Goal: Transaction & Acquisition: Purchase product/service

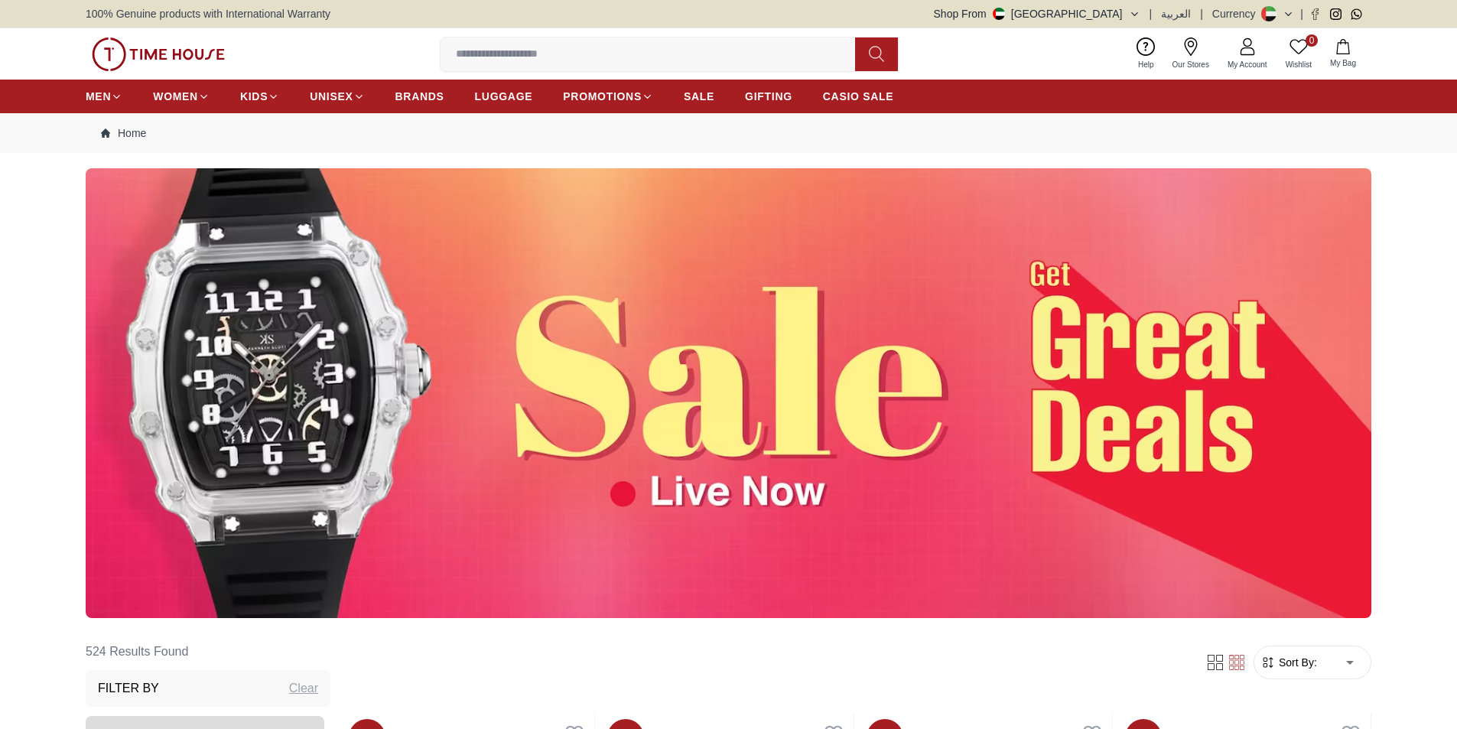
click at [791, 392] on img at bounding box center [729, 393] width 1286 height 450
click at [704, 357] on img at bounding box center [729, 393] width 1286 height 450
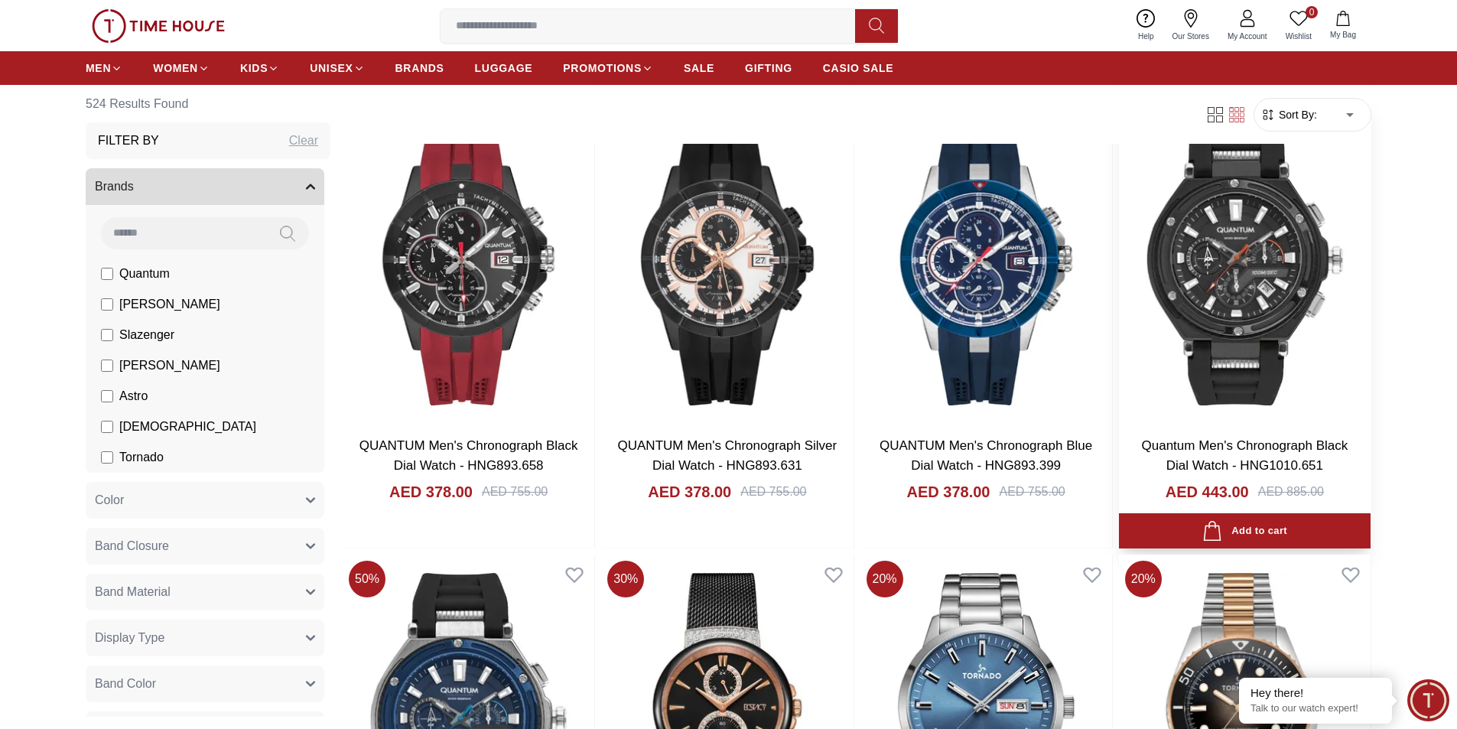
scroll to position [1071, 0]
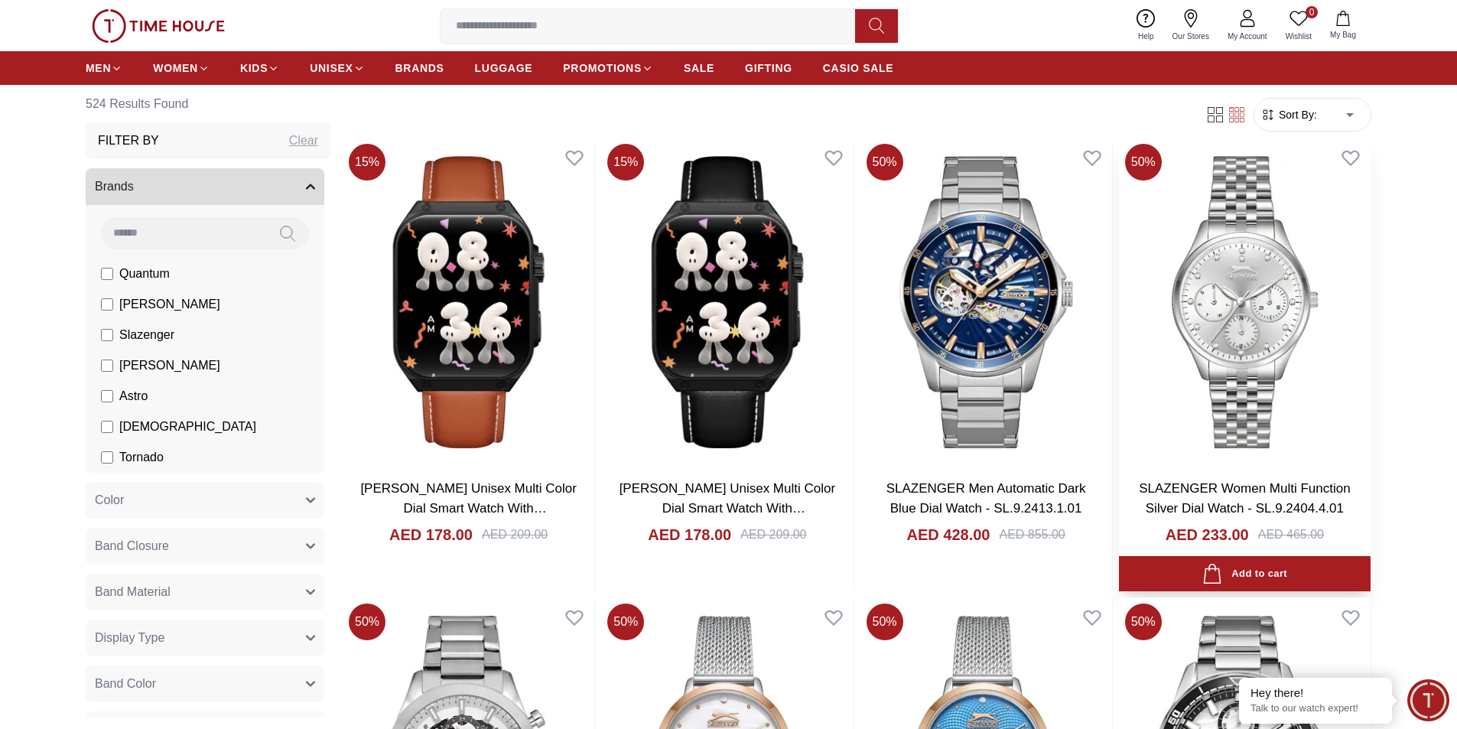
scroll to position [4283, 0]
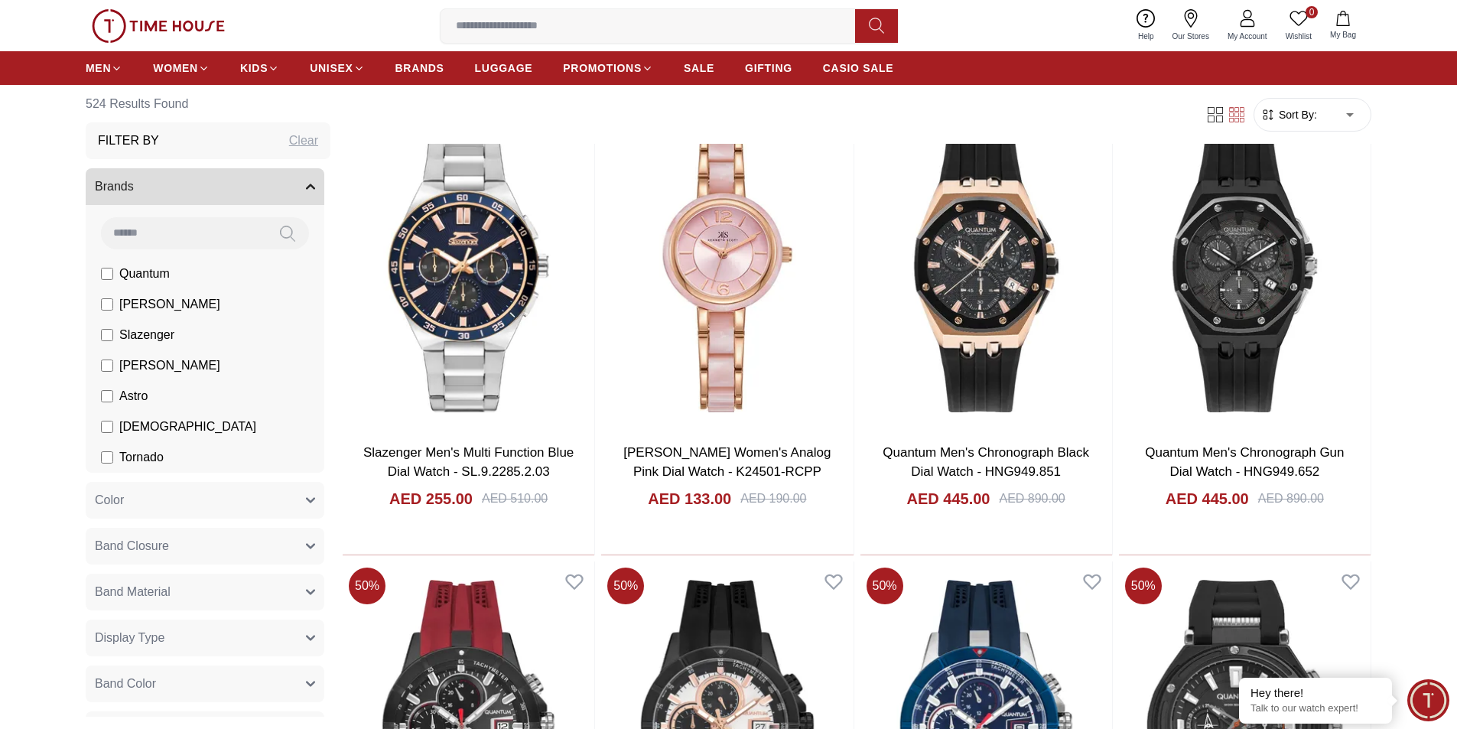
click at [294, 138] on div "Clear" at bounding box center [303, 141] width 29 height 18
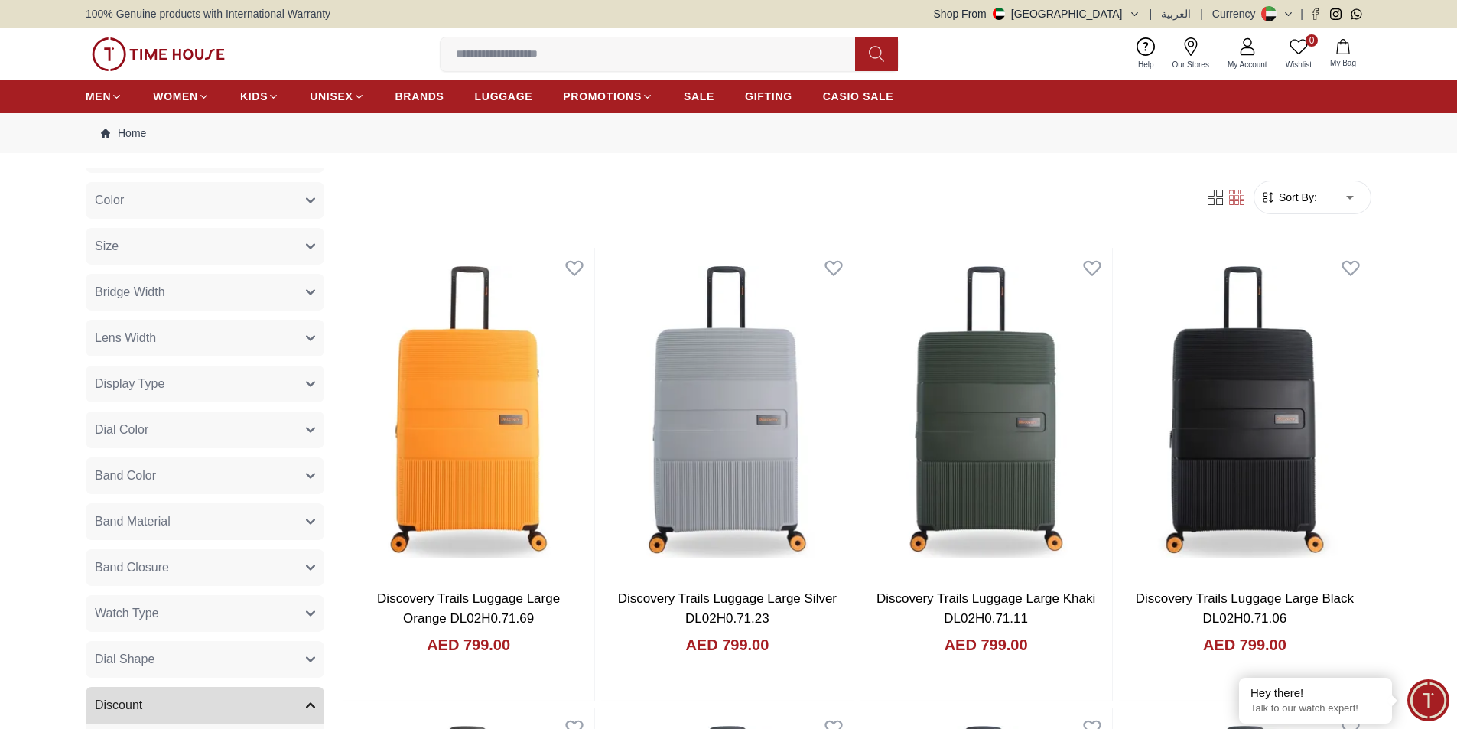
scroll to position [459, 0]
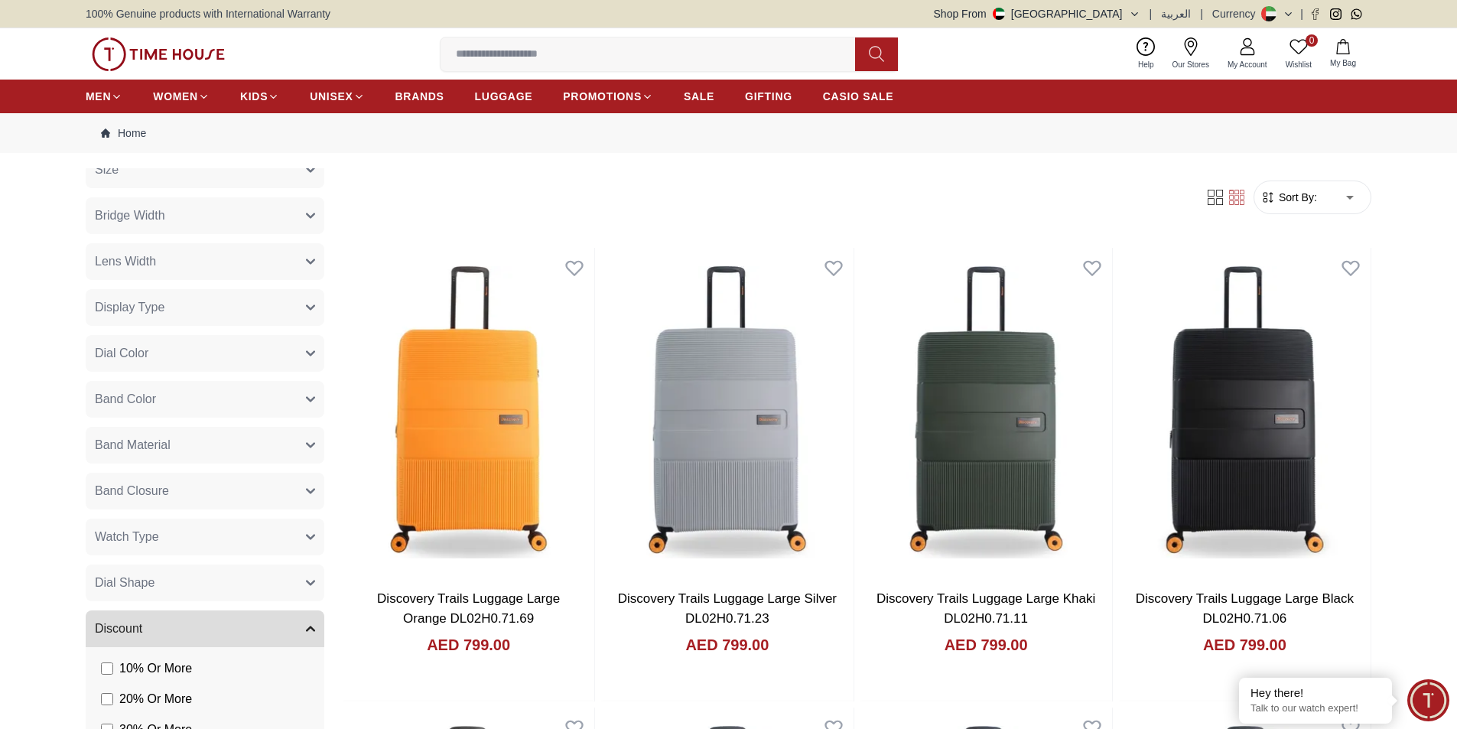
click at [288, 532] on button "Watch Type" at bounding box center [205, 537] width 239 height 37
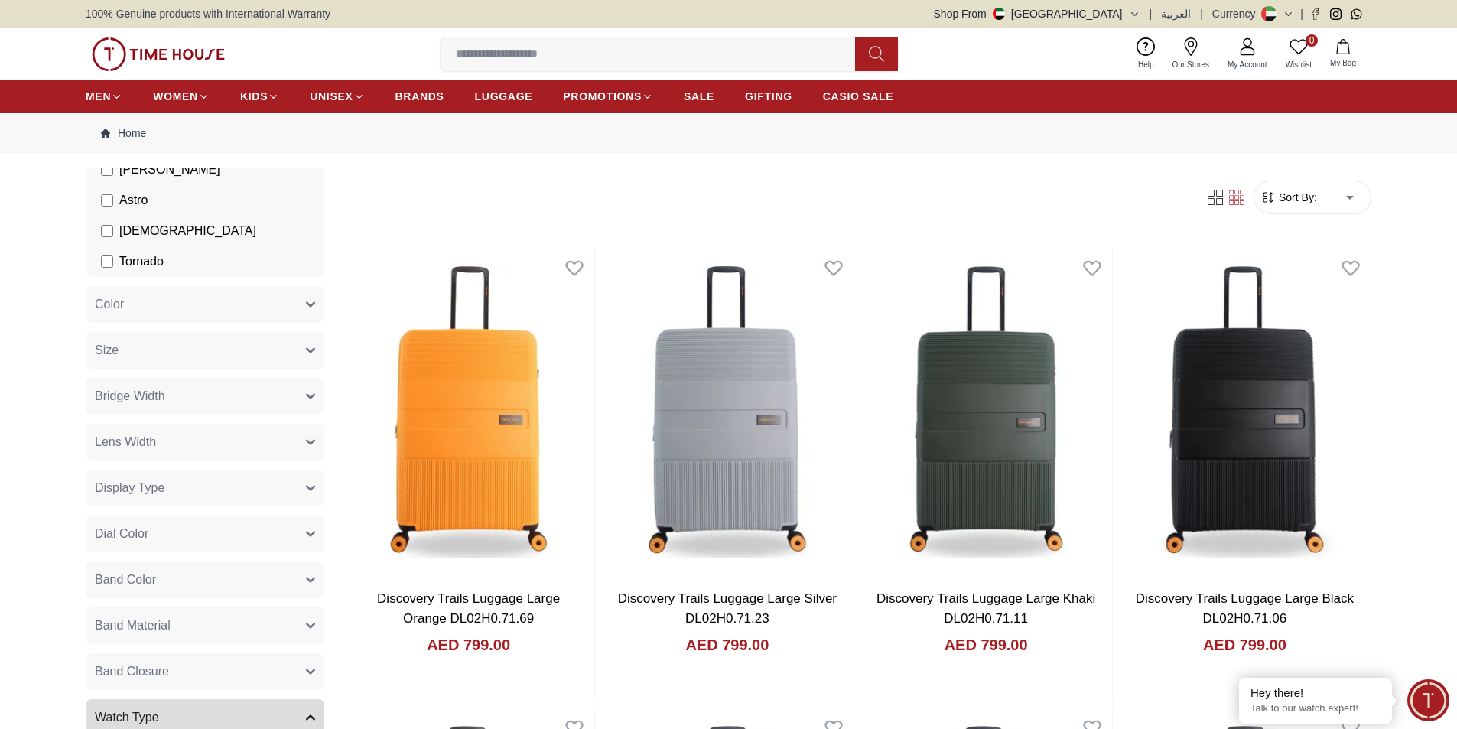
scroll to position [306, 0]
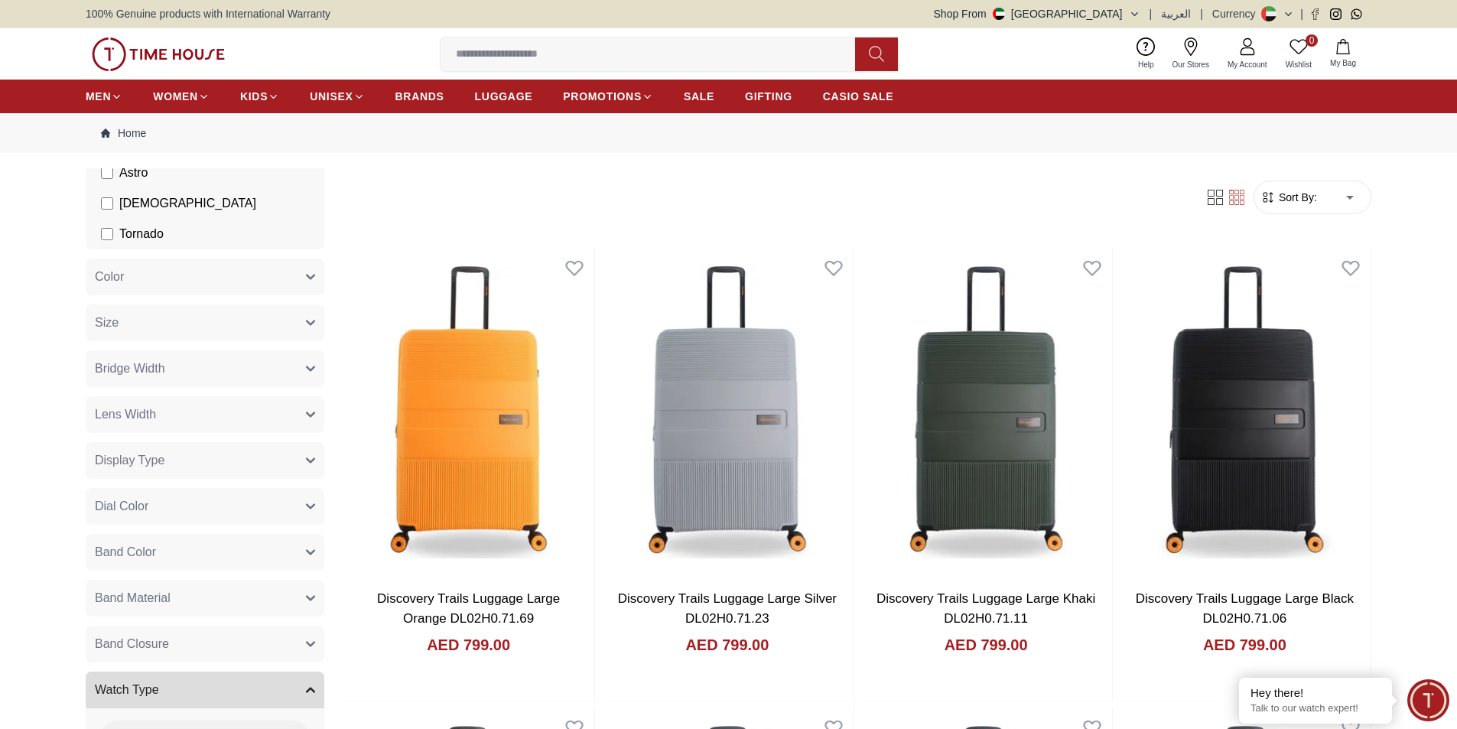
click at [288, 460] on button "Display Type" at bounding box center [205, 460] width 239 height 37
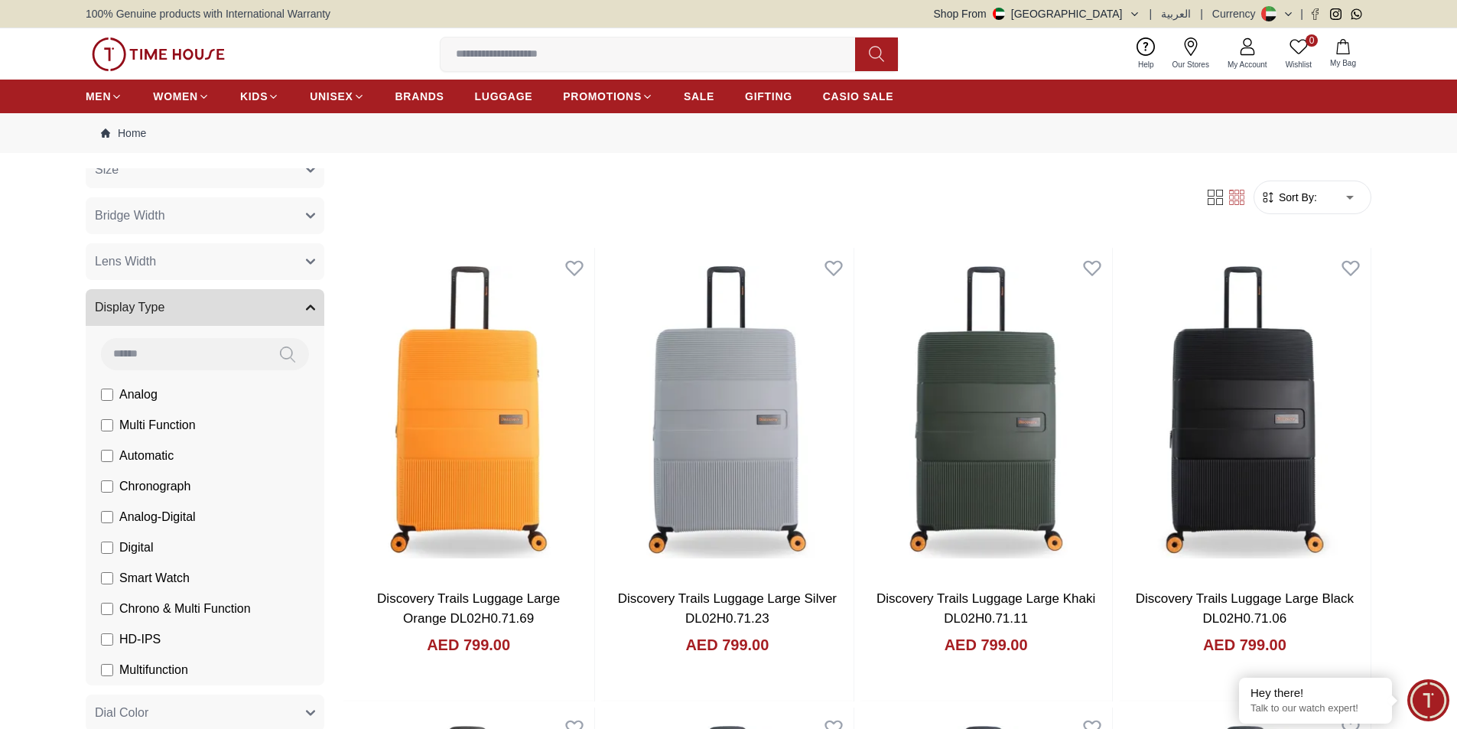
scroll to position [535, 0]
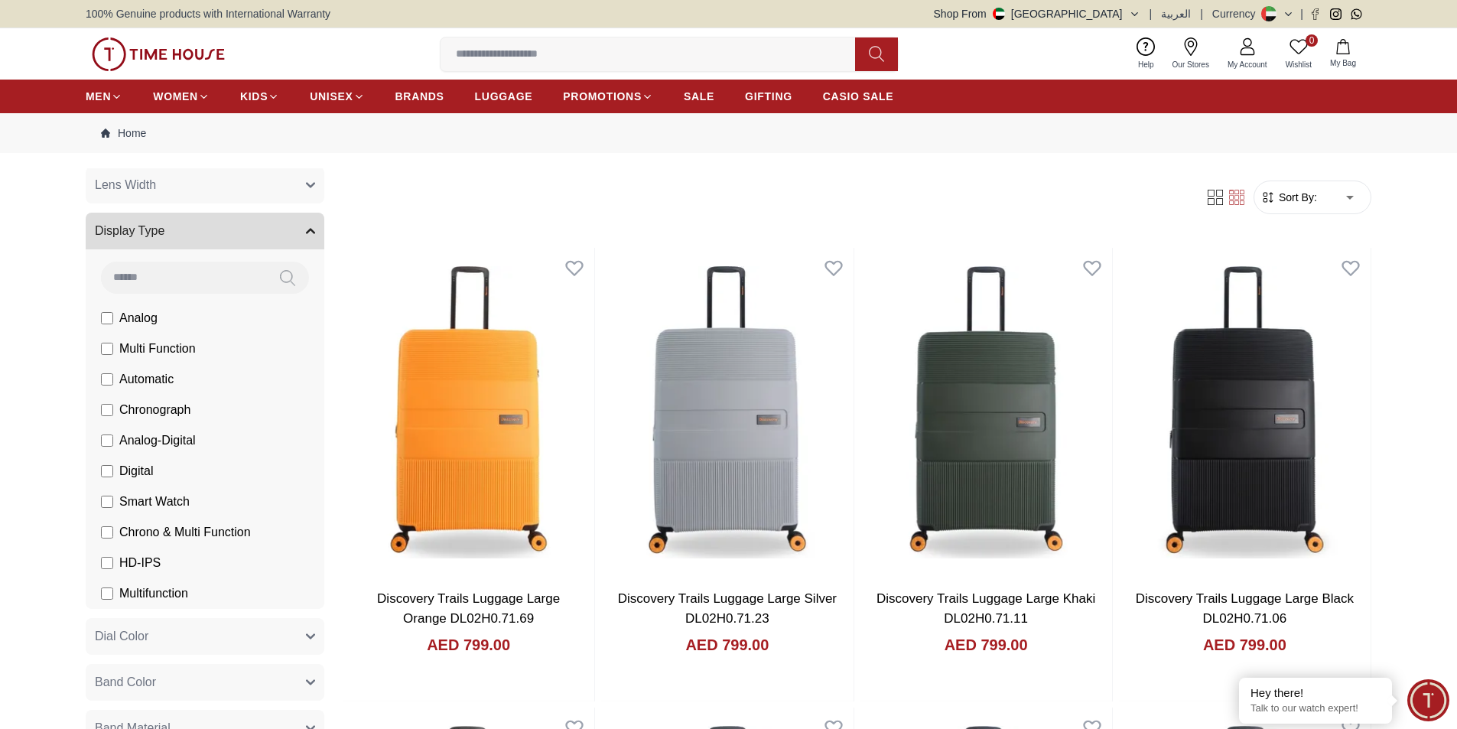
click at [122, 379] on span "Automatic" at bounding box center [146, 379] width 54 height 18
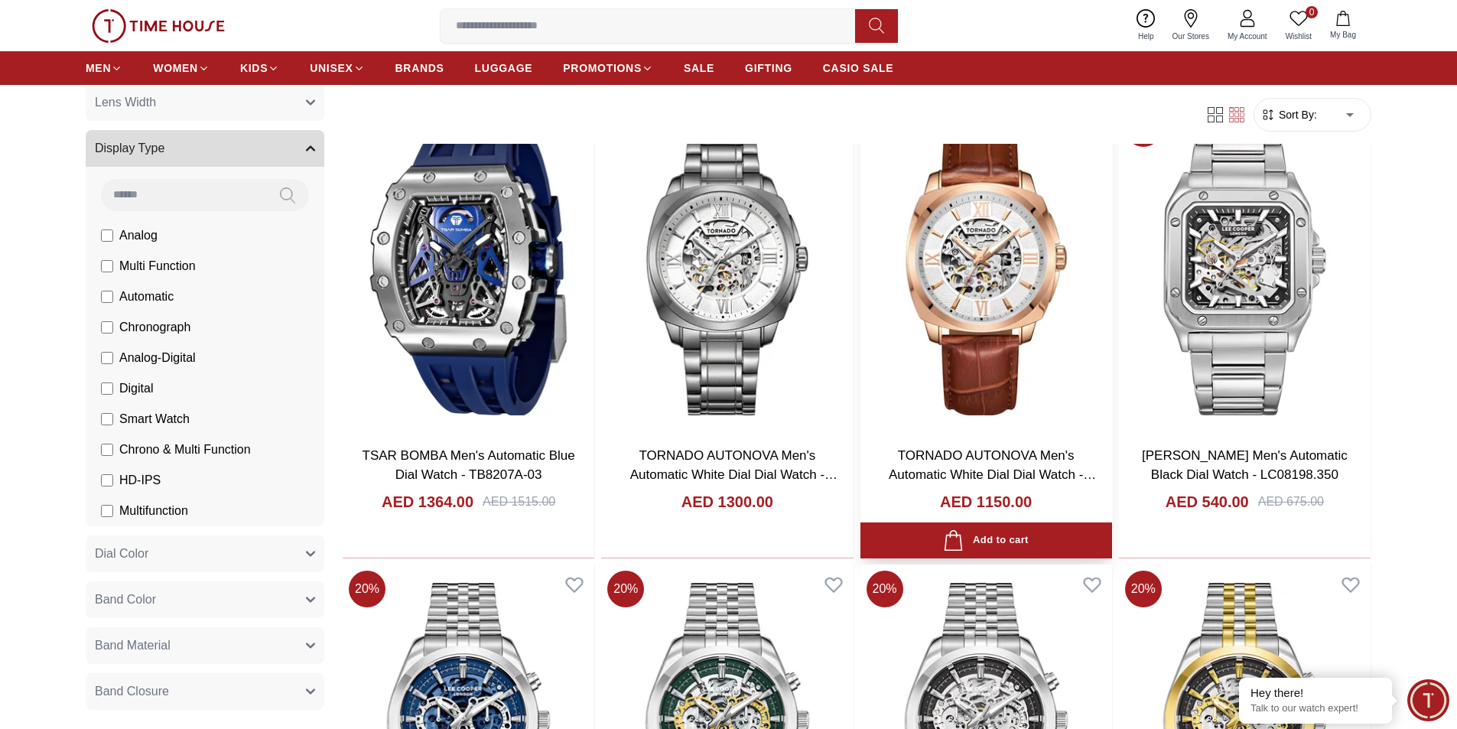
scroll to position [1530, 0]
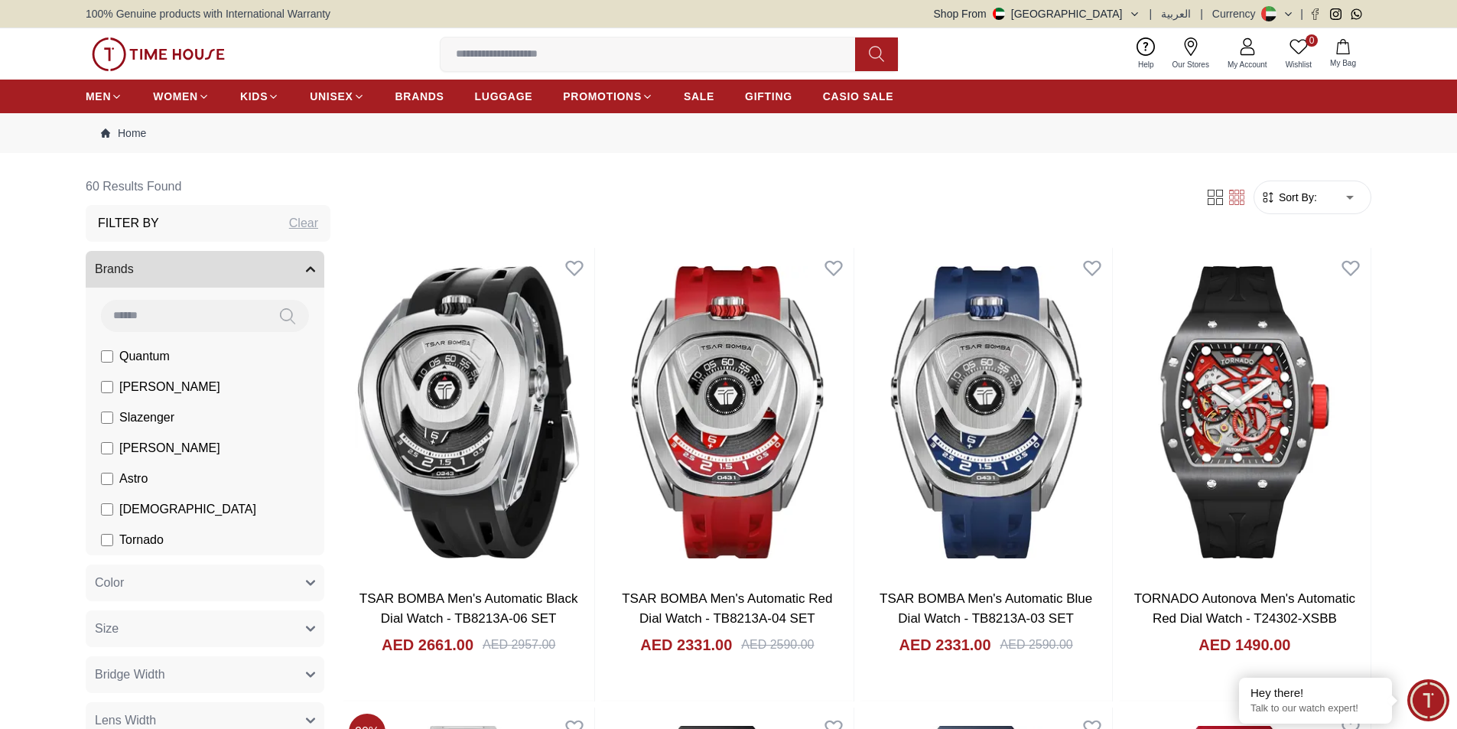
click at [155, 44] on img at bounding box center [158, 54] width 133 height 34
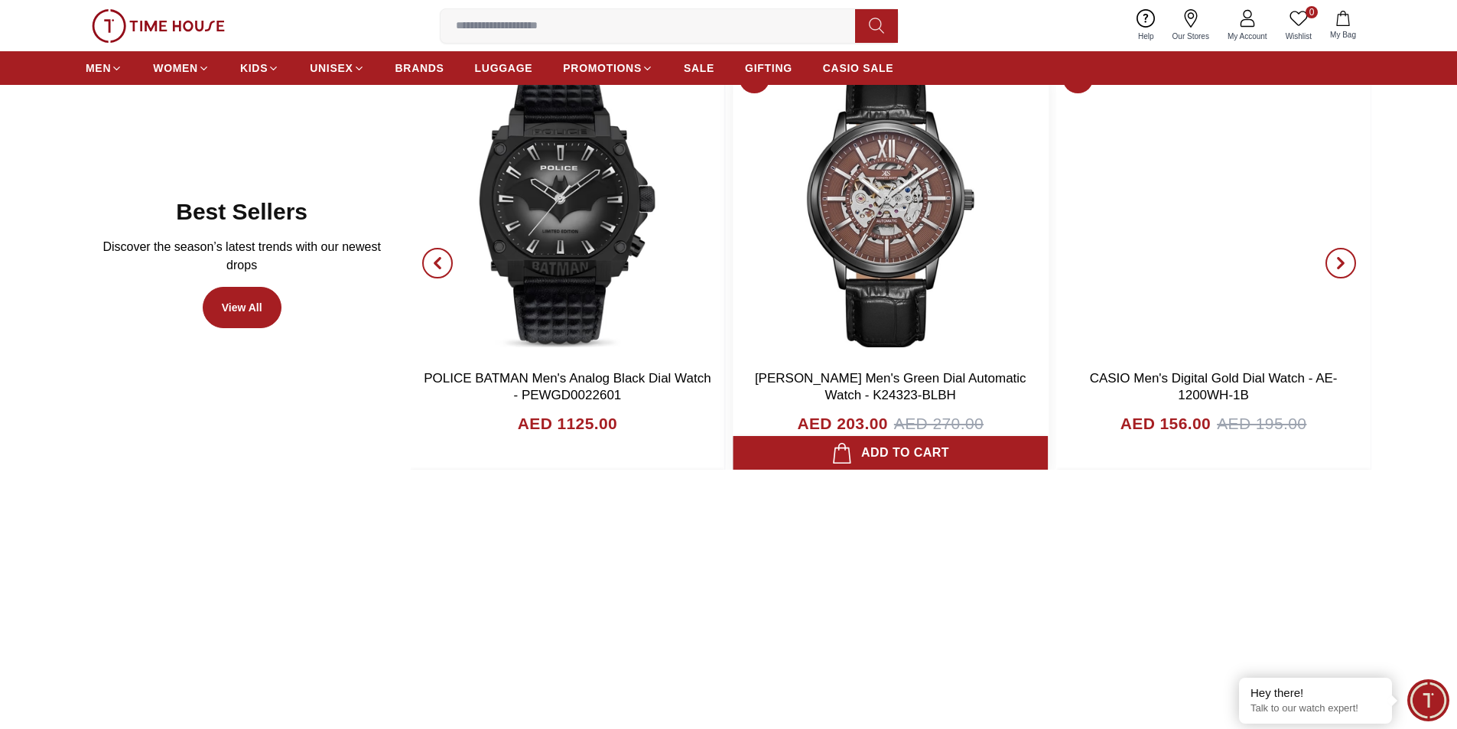
scroll to position [918, 0]
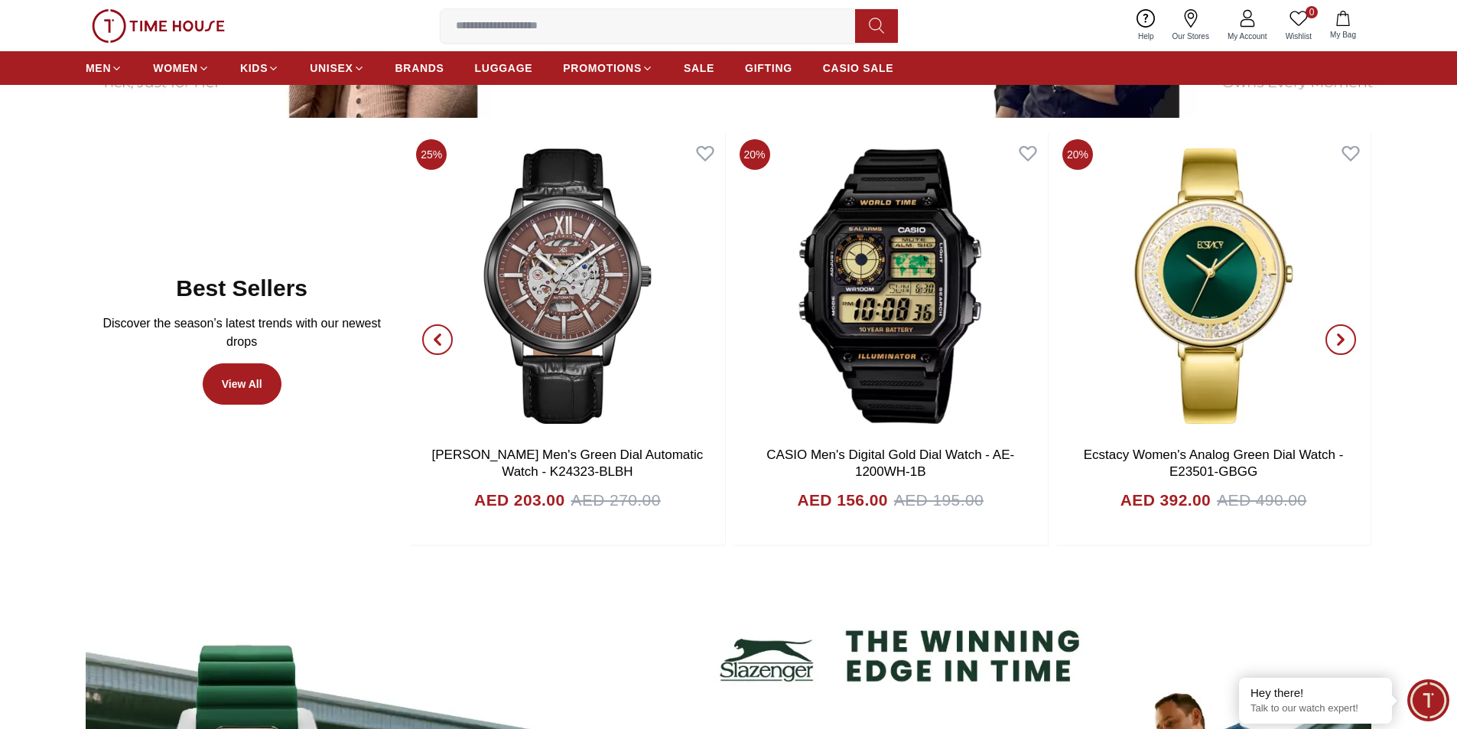
click at [1346, 336] on icon "button" at bounding box center [1341, 339] width 12 height 12
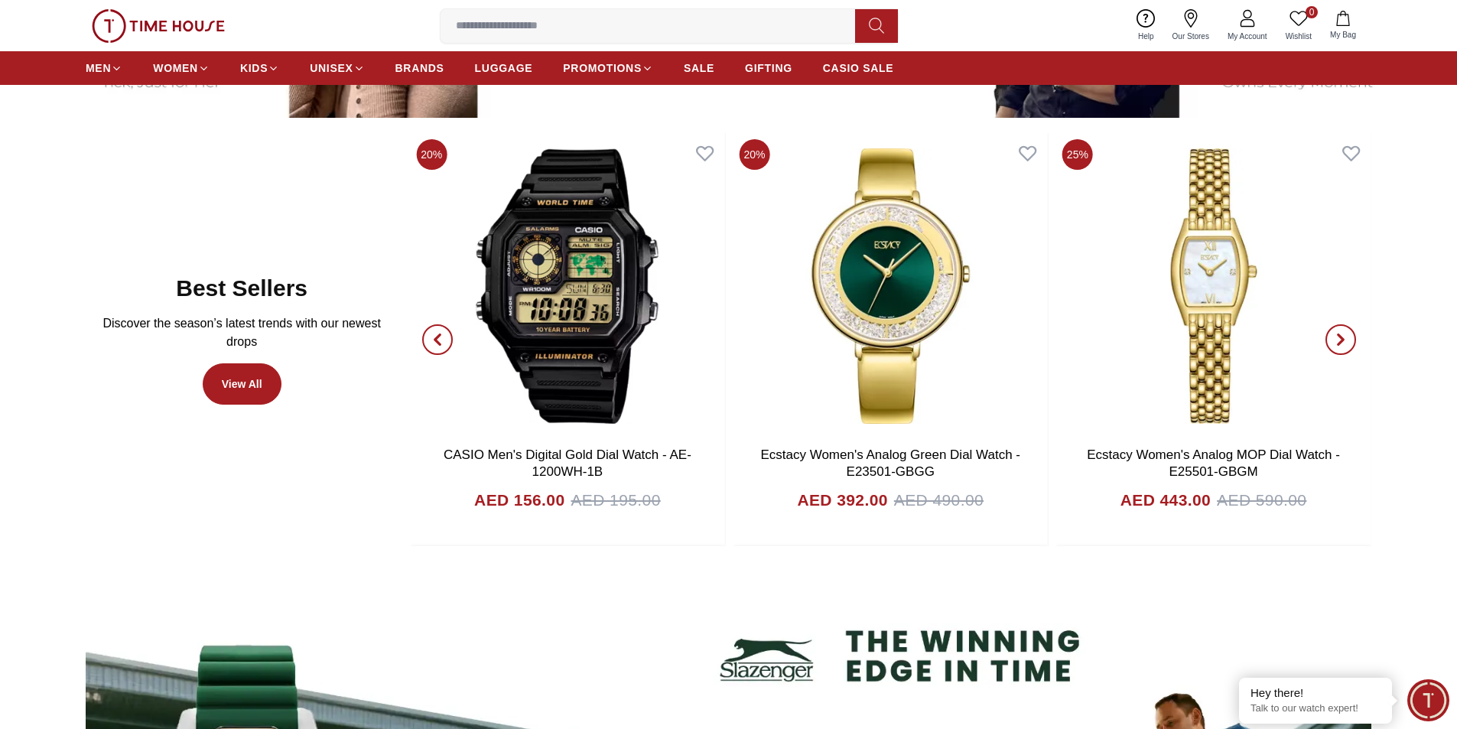
click at [1346, 336] on icon "button" at bounding box center [1341, 339] width 12 height 12
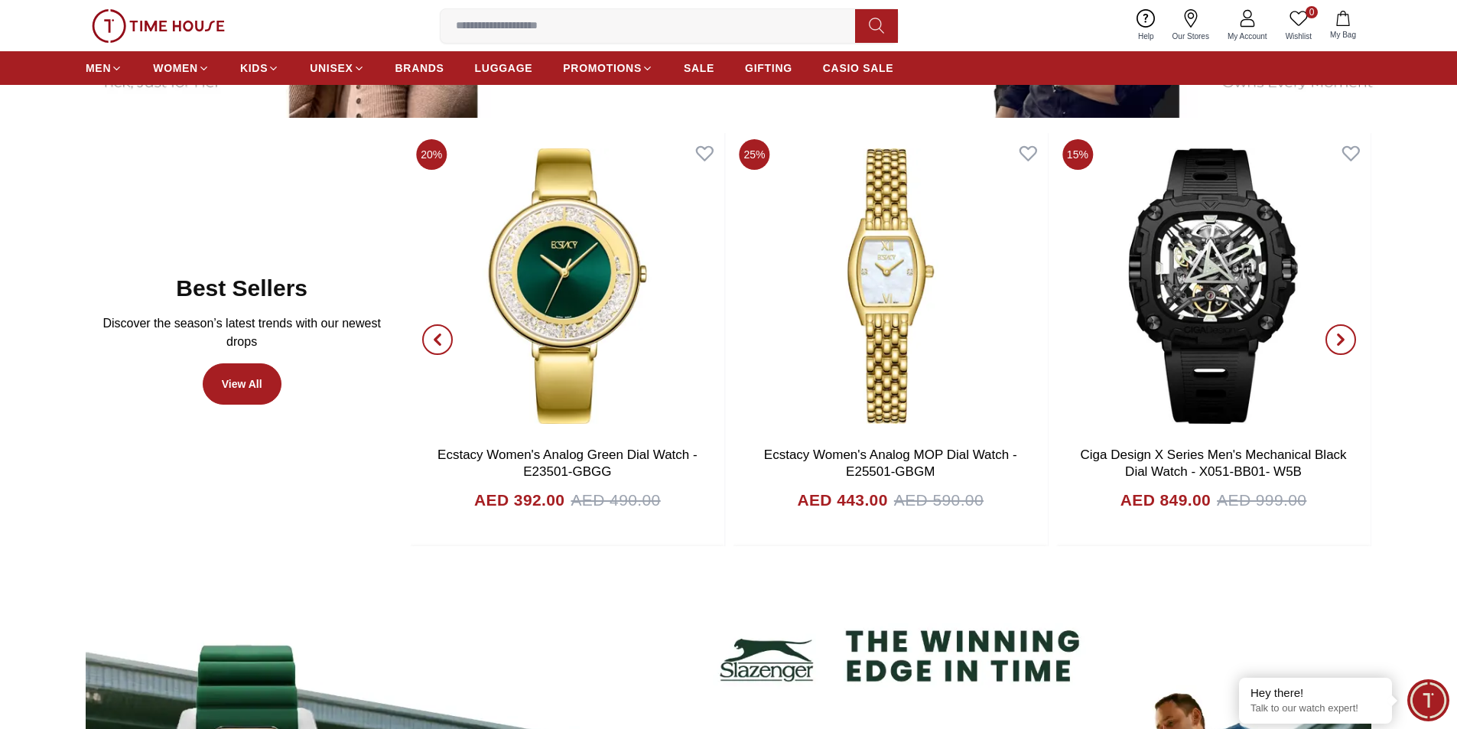
click at [1346, 336] on icon "button" at bounding box center [1341, 339] width 12 height 12
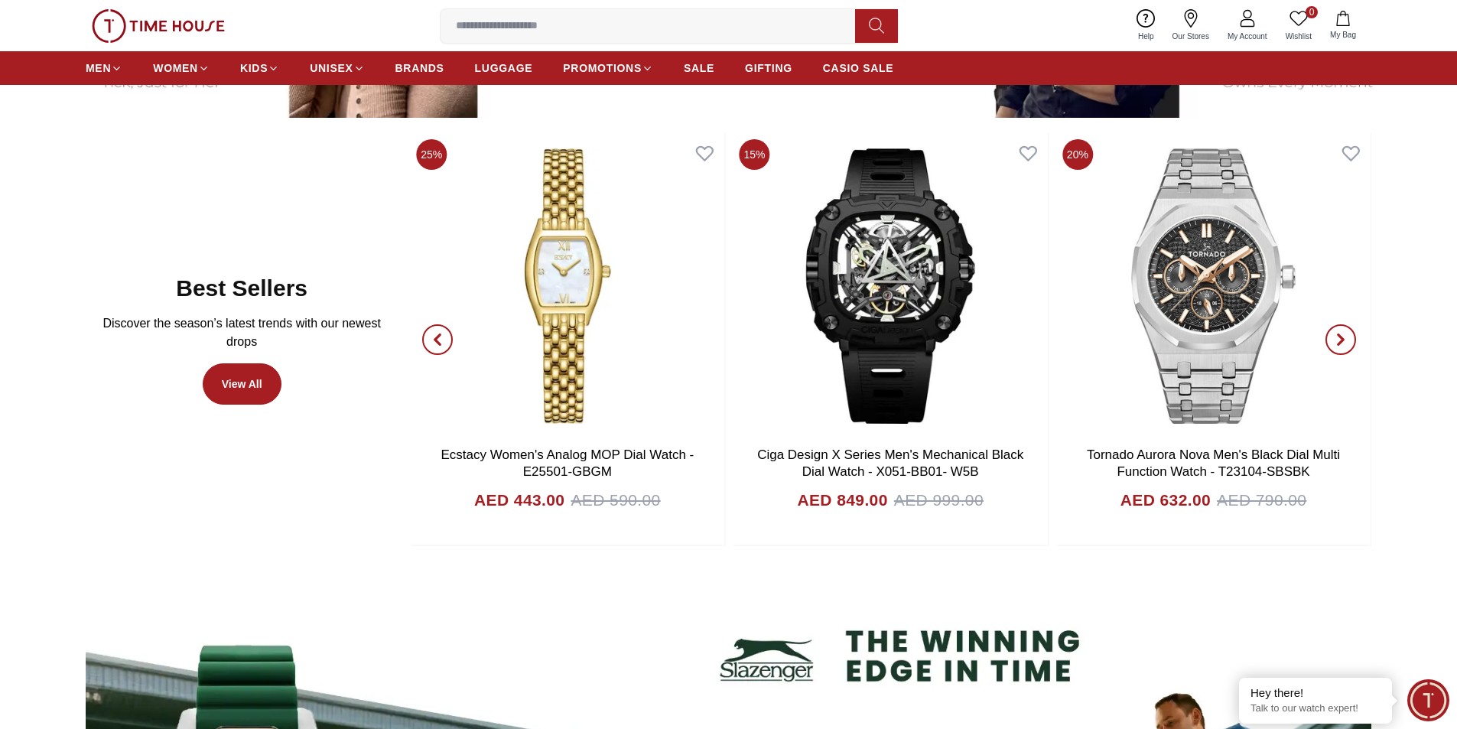
click at [1346, 336] on icon "button" at bounding box center [1341, 339] width 12 height 12
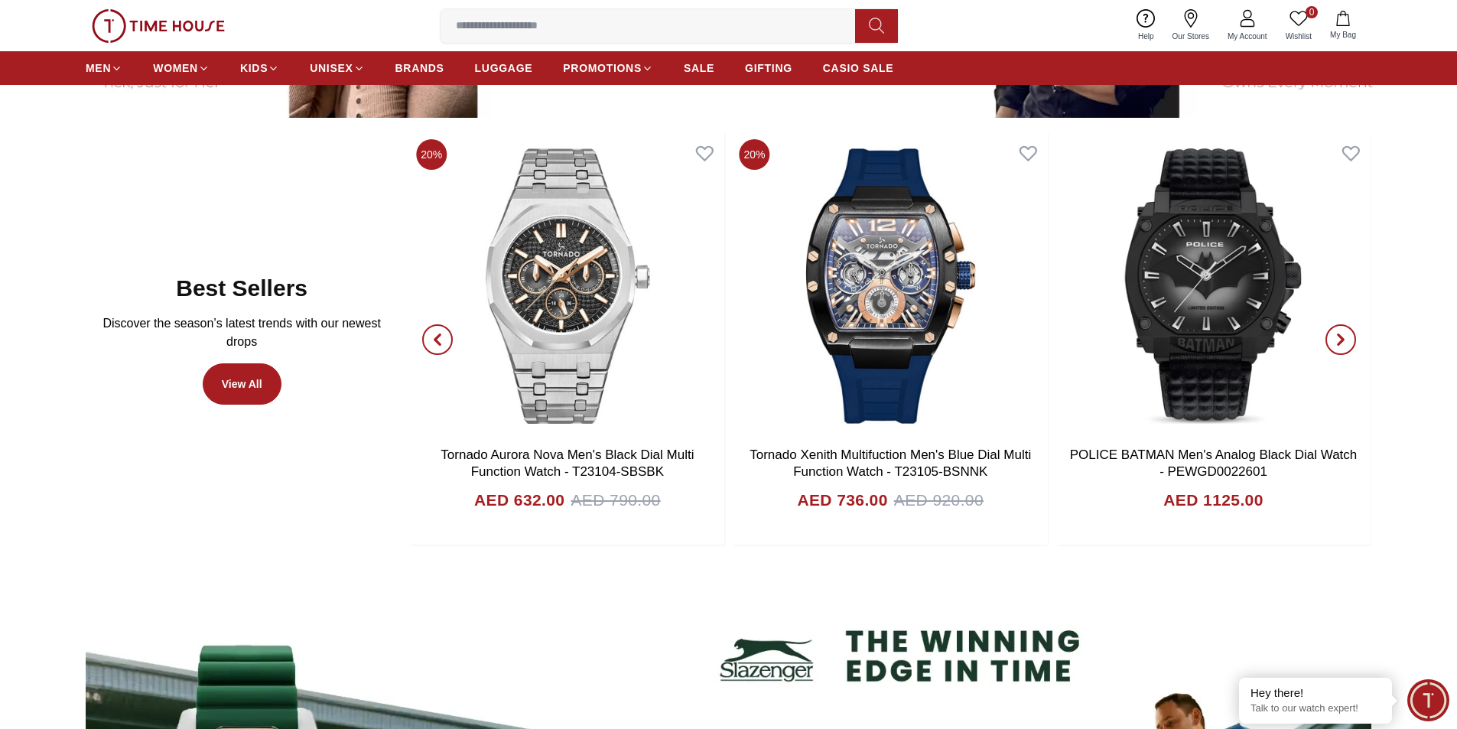
click at [1344, 335] on icon "button" at bounding box center [1341, 339] width 12 height 12
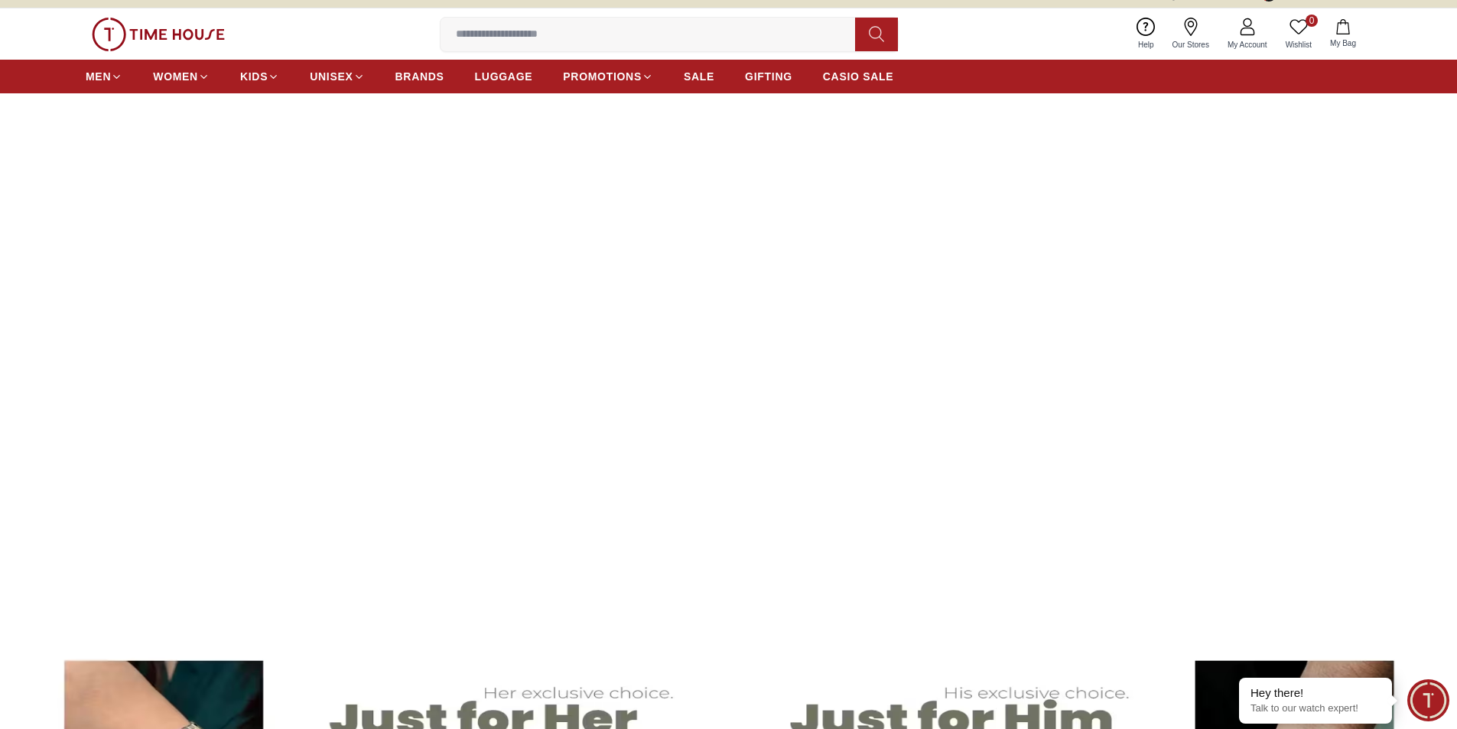
scroll to position [0, 0]
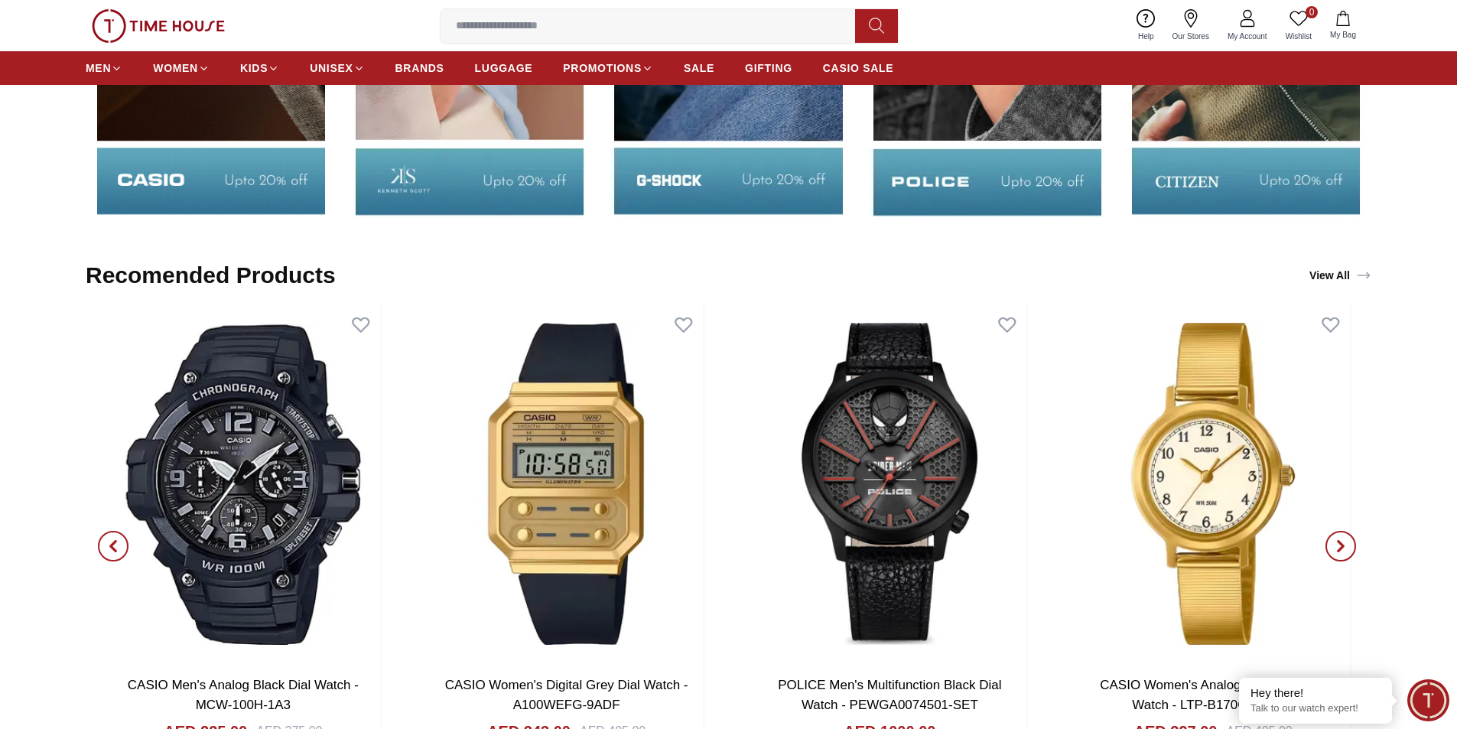
scroll to position [2830, 0]
